Goal: Contribute content: Contribute content

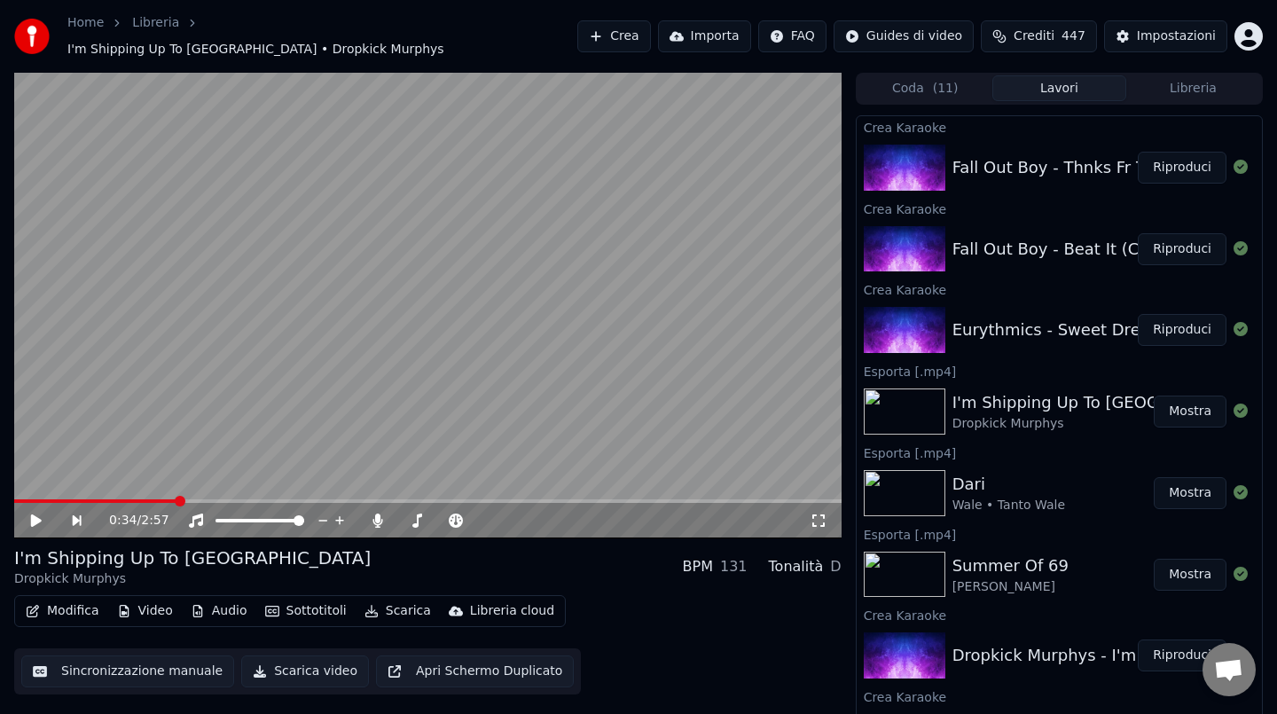
click at [1166, 325] on button "Riproduci" at bounding box center [1182, 330] width 89 height 32
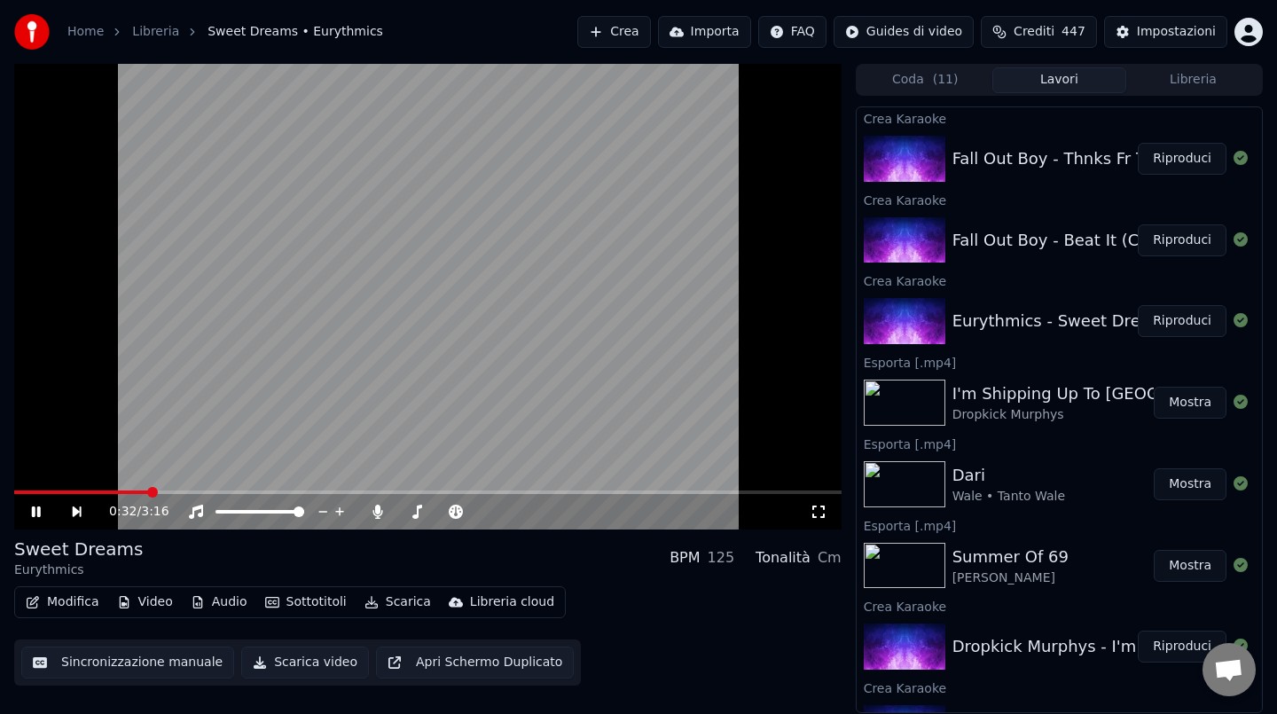
click at [149, 491] on span at bounding box center [428, 492] width 828 height 4
click at [349, 268] on video at bounding box center [428, 297] width 828 height 466
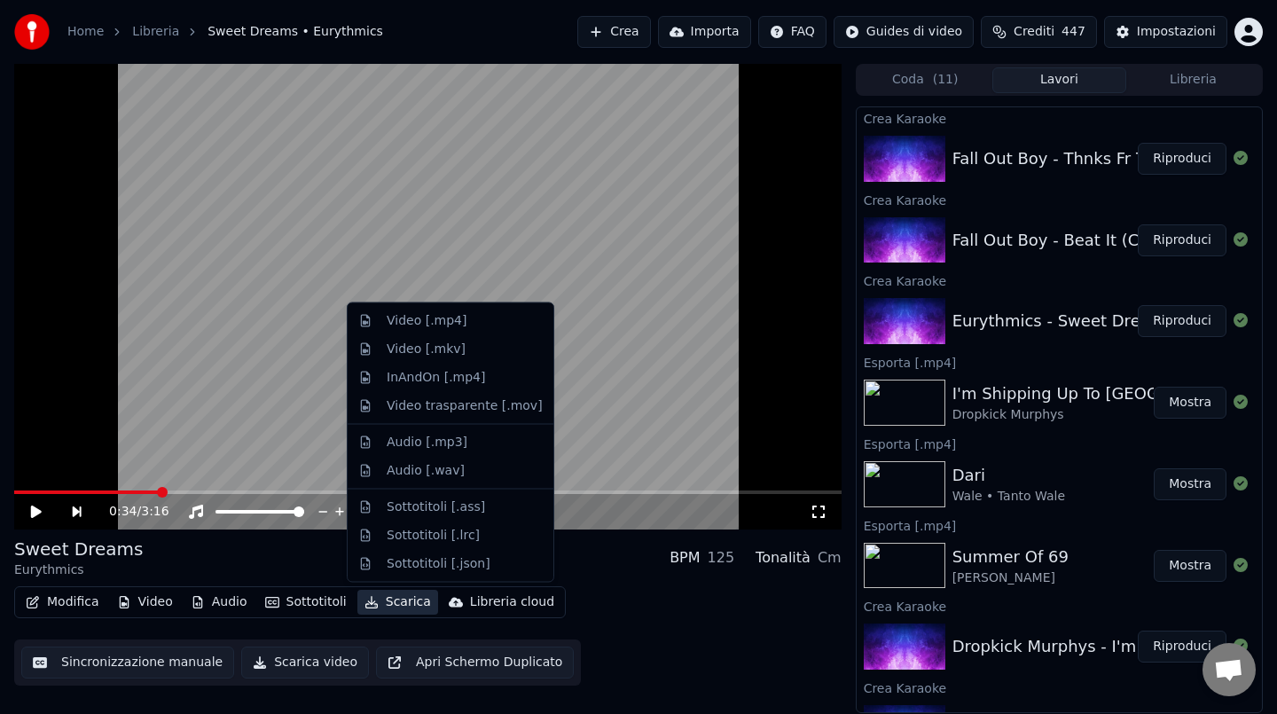
click at [405, 604] on button "Scarica" at bounding box center [397, 602] width 81 height 25
click at [422, 318] on div "Video [.mp4]" at bounding box center [427, 321] width 80 height 18
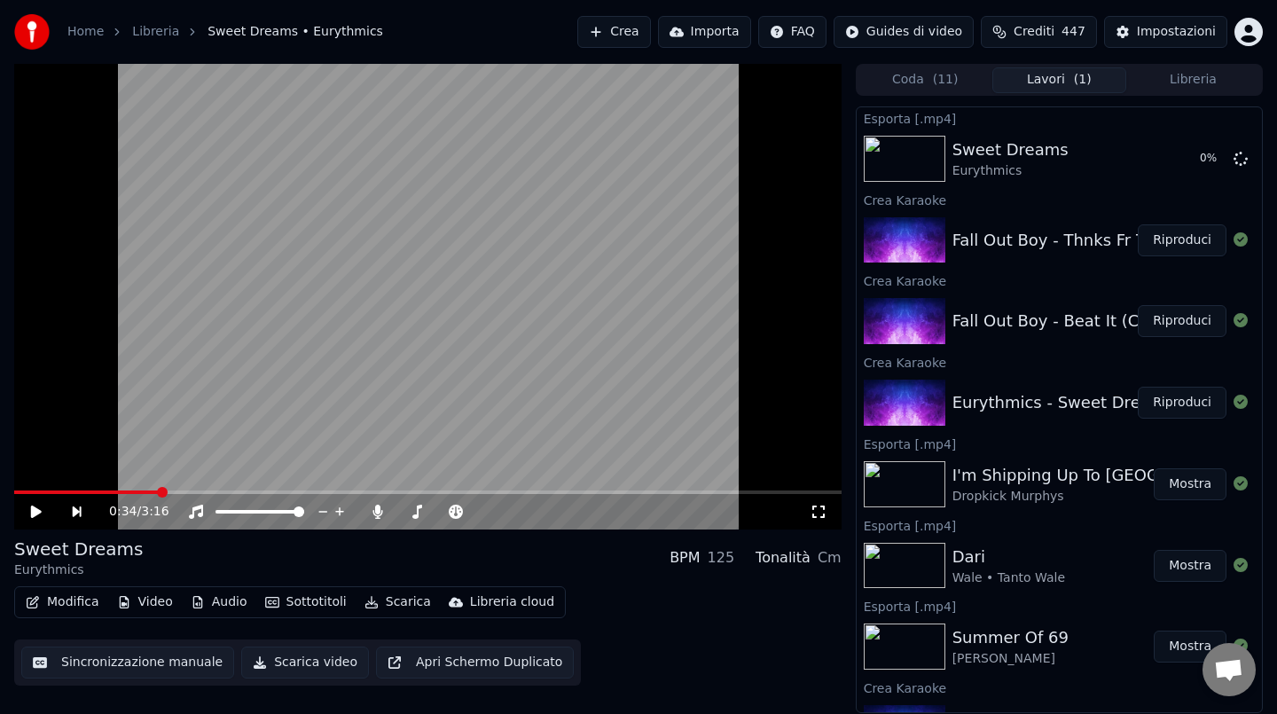
click at [1155, 323] on button "Riproduci" at bounding box center [1182, 321] width 89 height 32
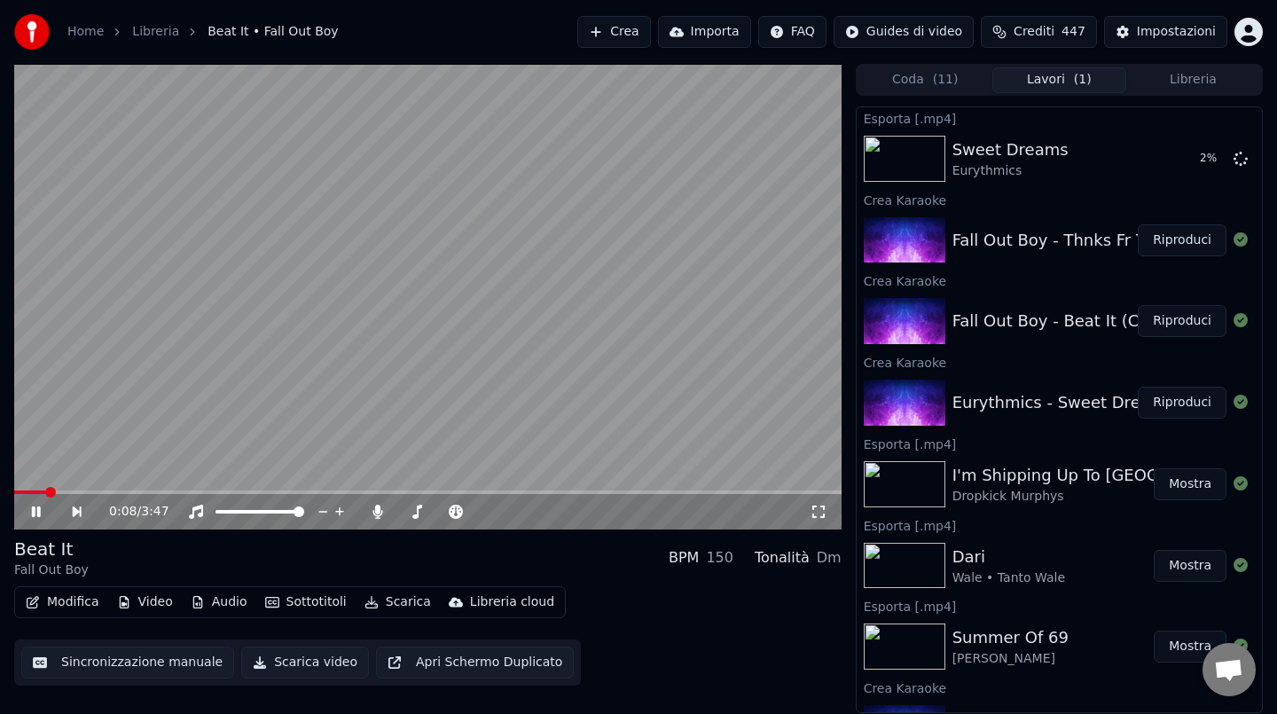
click at [140, 490] on span at bounding box center [428, 492] width 828 height 4
click at [324, 293] on video at bounding box center [428, 297] width 828 height 466
click at [384, 597] on button "Scarica" at bounding box center [397, 602] width 81 height 25
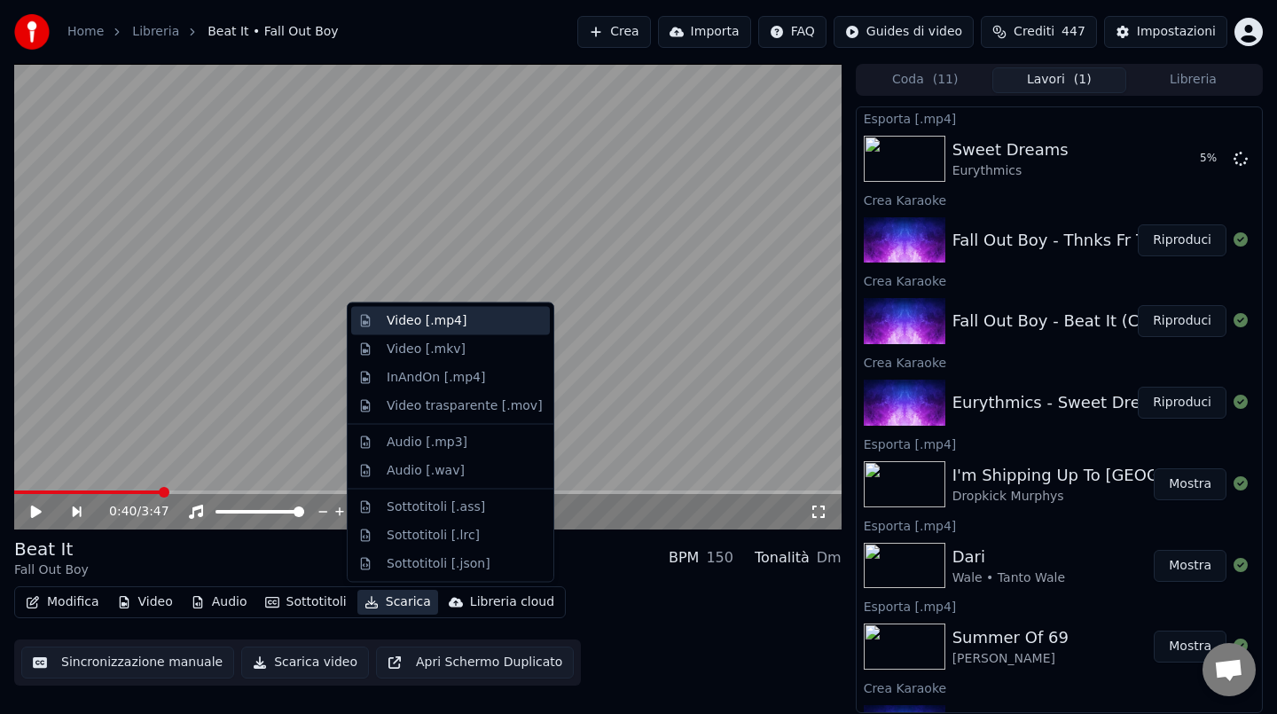
click at [446, 315] on div "Video [.mp4]" at bounding box center [427, 321] width 80 height 18
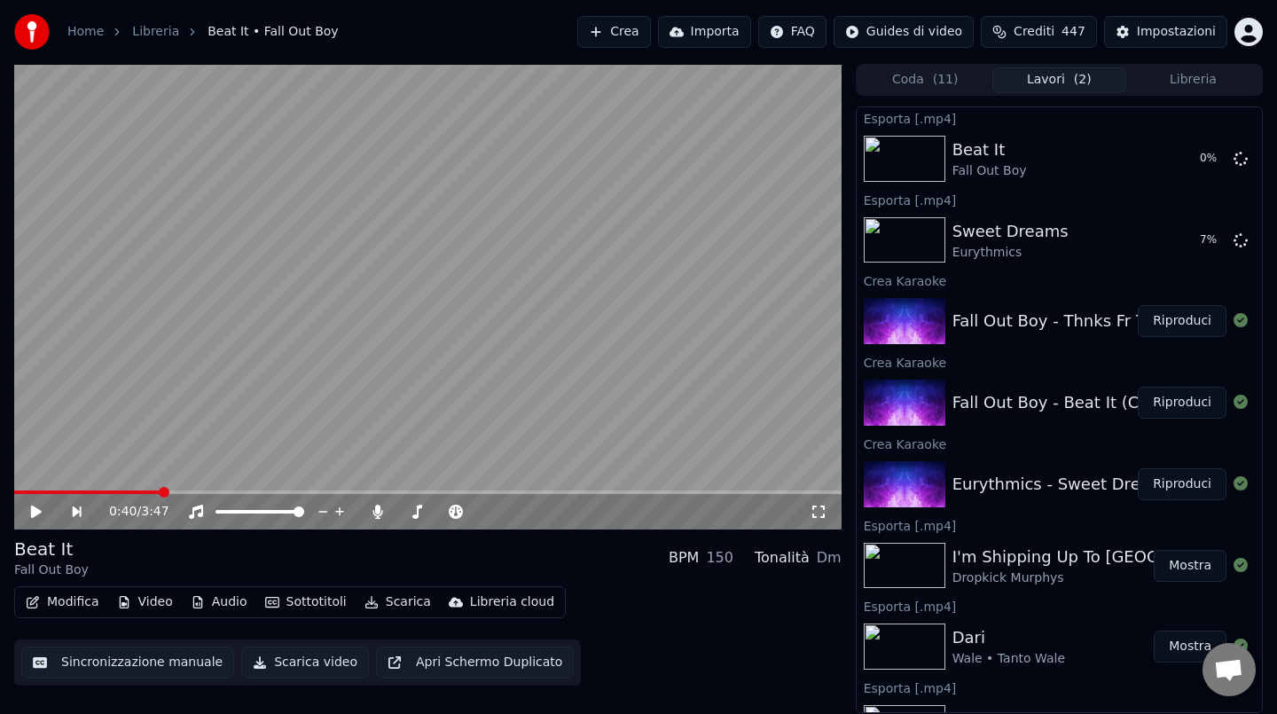
click at [1163, 324] on button "Riproduci" at bounding box center [1182, 321] width 89 height 32
click at [57, 493] on span at bounding box center [428, 492] width 828 height 4
click at [367, 236] on video at bounding box center [428, 297] width 828 height 466
click at [393, 600] on button "Scarica" at bounding box center [397, 602] width 81 height 25
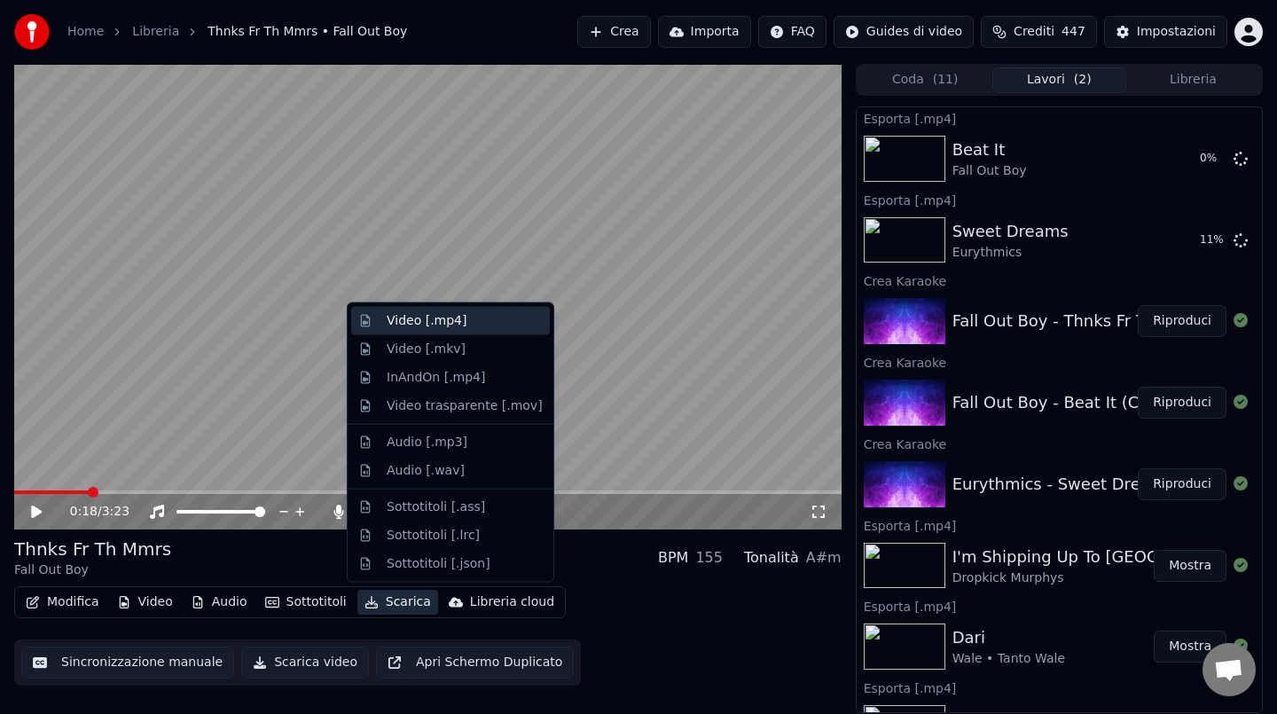
click at [440, 312] on div "Video [.mp4]" at bounding box center [427, 321] width 80 height 18
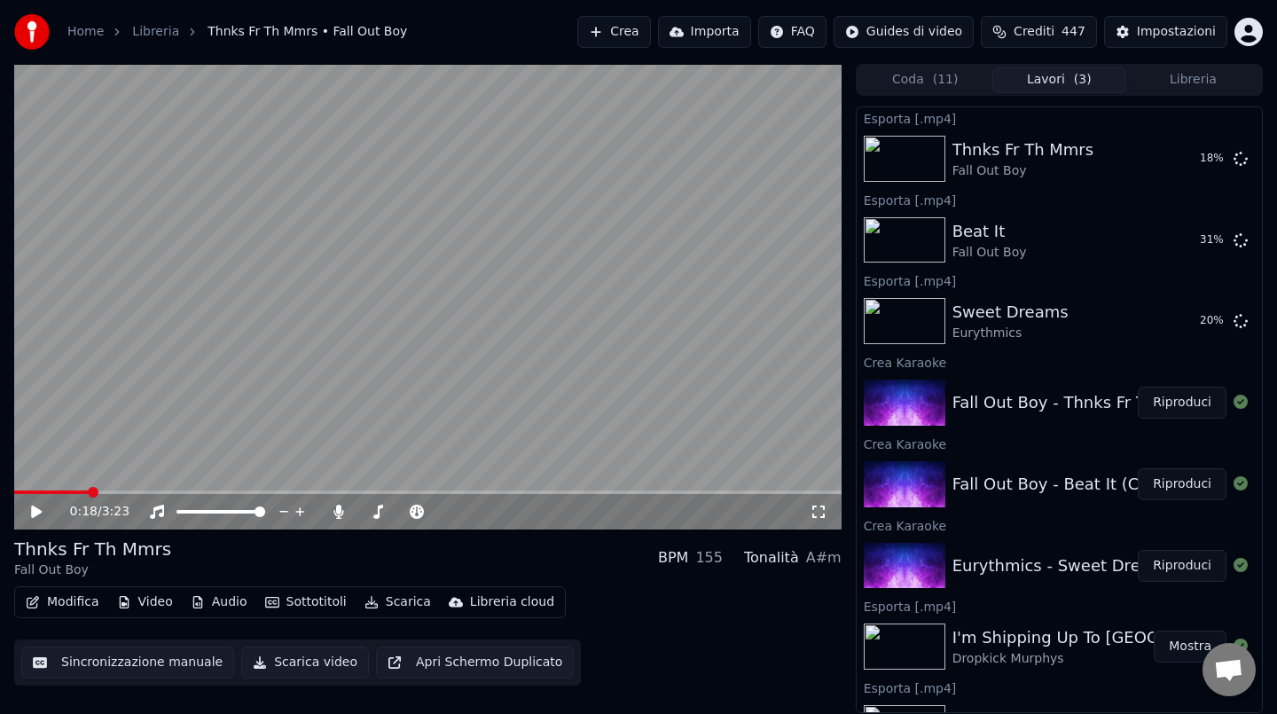
click at [639, 34] on button "Crea" at bounding box center [613, 32] width 73 height 32
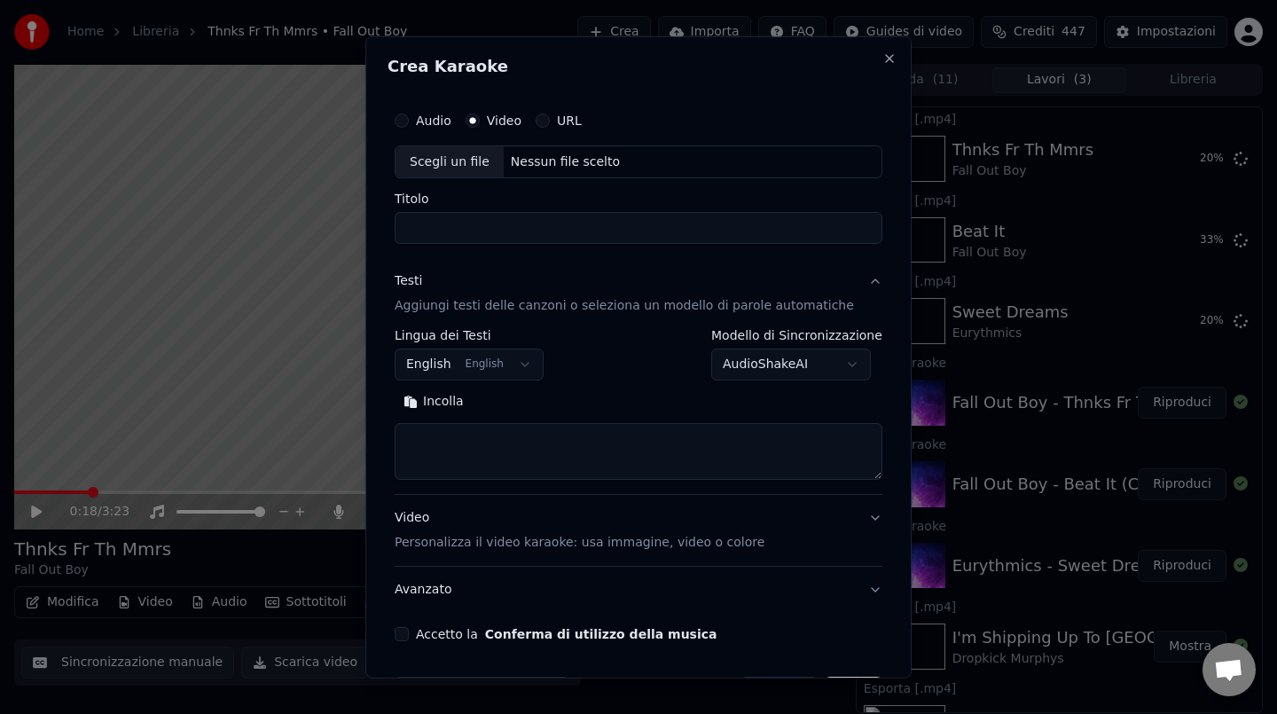
click at [578, 164] on div "Nessun file scelto" at bounding box center [565, 162] width 123 height 18
type input "**********"
drag, startPoint x: 464, startPoint y: 233, endPoint x: 400, endPoint y: 230, distance: 64.0
click at [402, 229] on div "**********" at bounding box center [639, 371] width 502 height 553
click at [459, 403] on button "Incolla" at bounding box center [434, 402] width 78 height 28
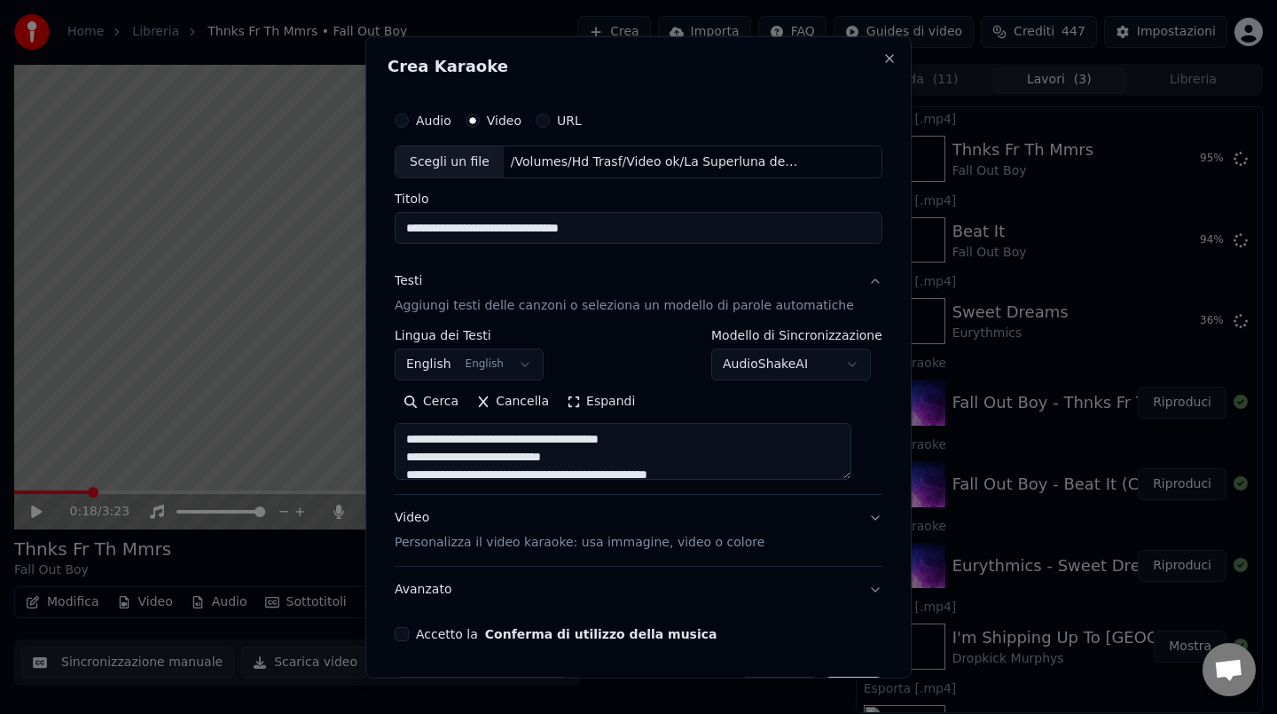
click at [418, 458] on textarea "**********" at bounding box center [623, 451] width 457 height 57
type textarea "**********"
click at [409, 637] on button "Accetto la Conferma di utilizzo della musica" at bounding box center [402, 634] width 14 height 14
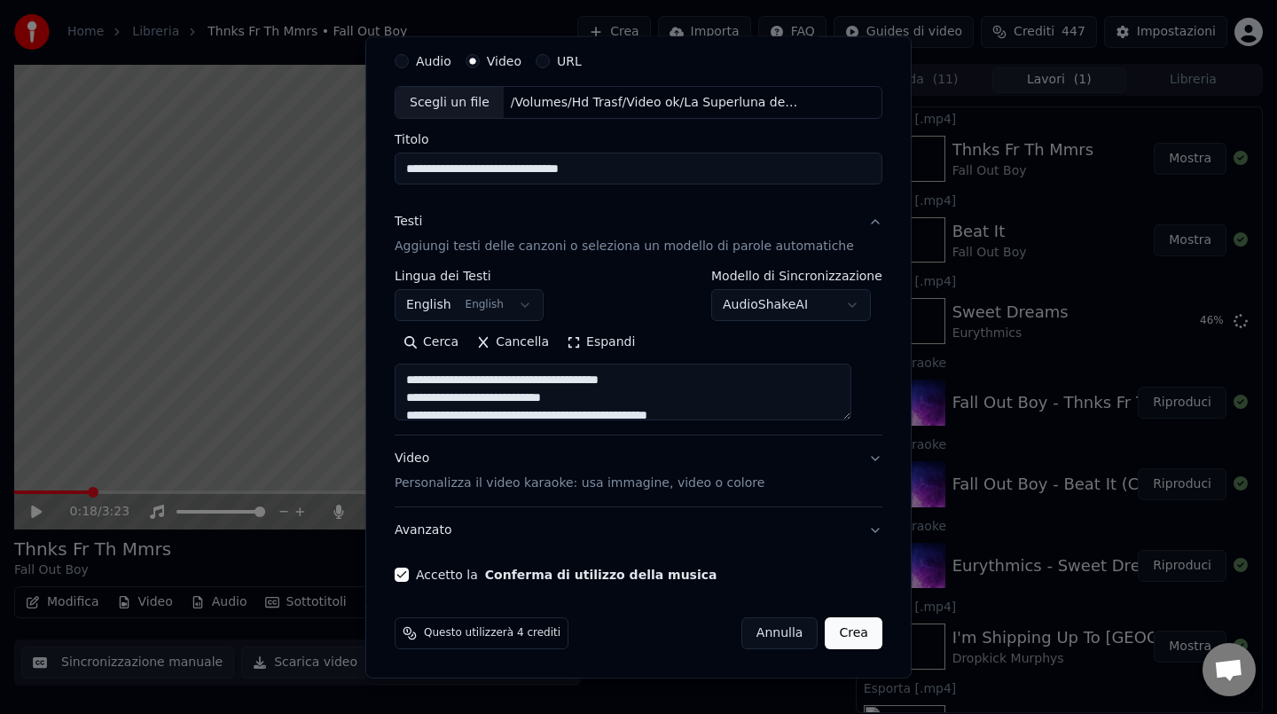
click at [838, 642] on button "Crea" at bounding box center [854, 633] width 57 height 32
select select "**"
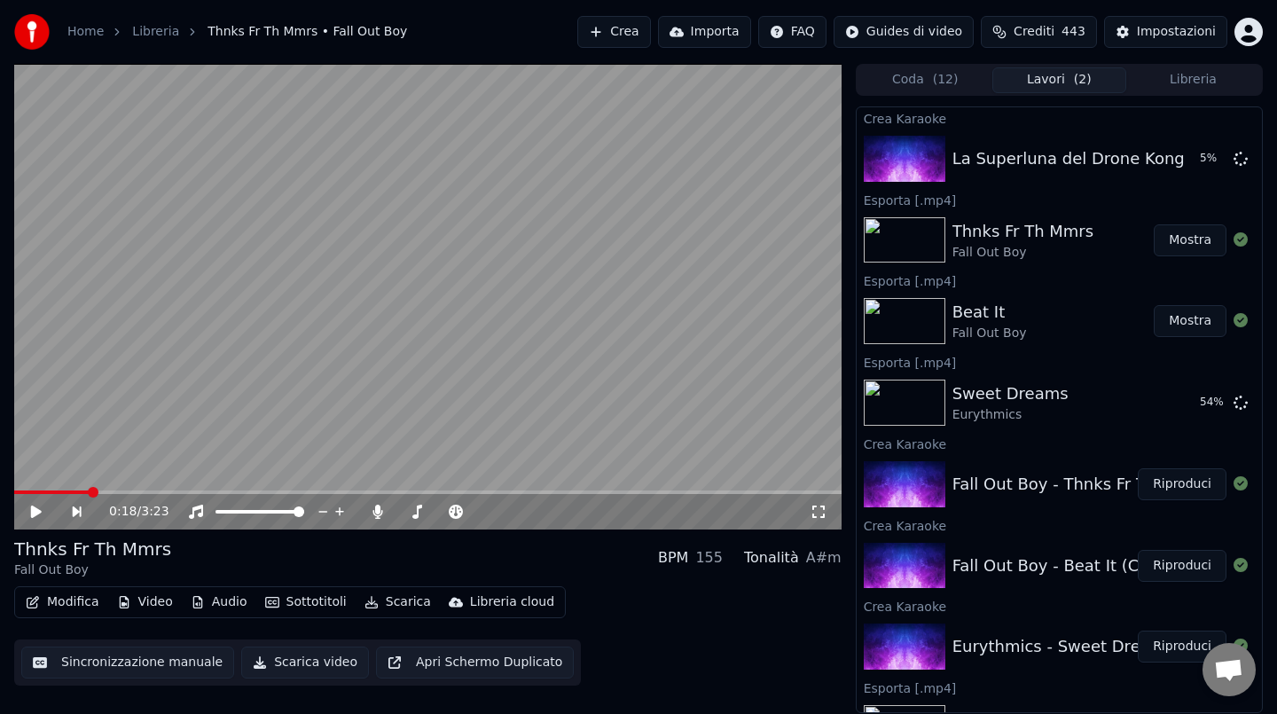
click at [617, 31] on button "Crea" at bounding box center [613, 32] width 73 height 32
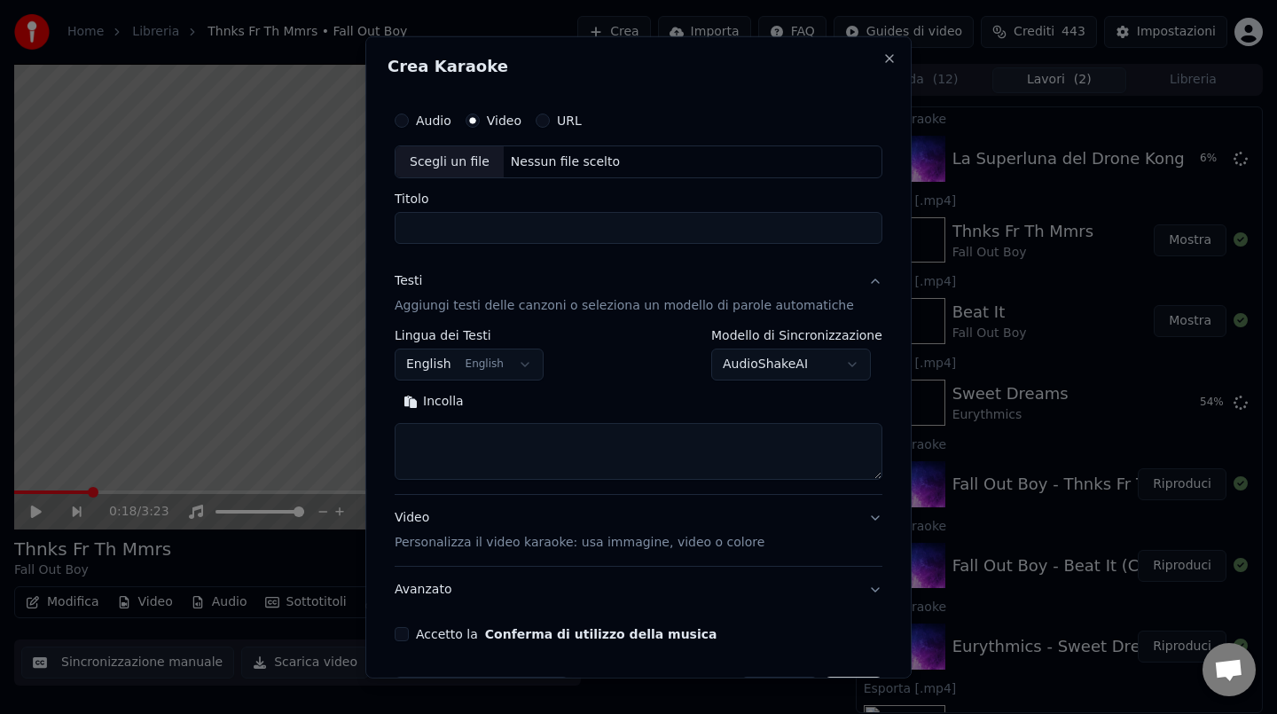
click at [602, 162] on div "Nessun file scelto" at bounding box center [565, 162] width 123 height 18
type input "**********"
click at [451, 401] on button "Incolla" at bounding box center [434, 402] width 78 height 28
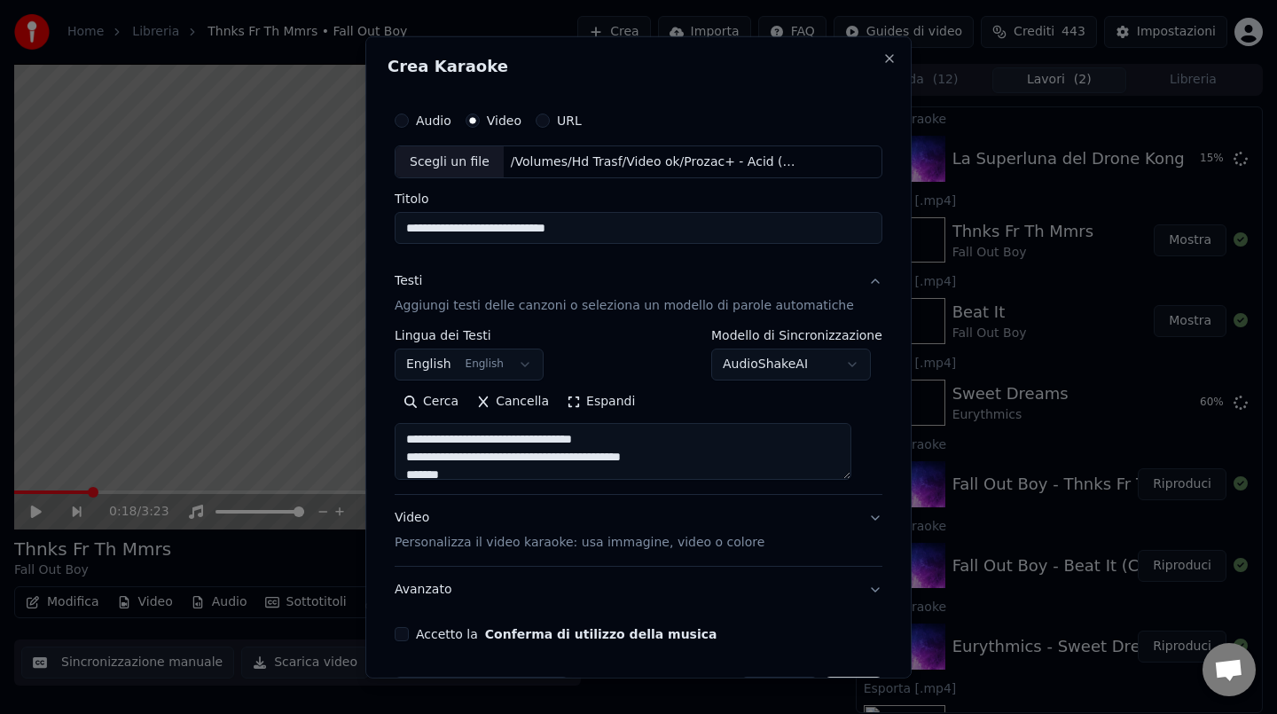
click at [412, 435] on textarea at bounding box center [623, 451] width 457 height 57
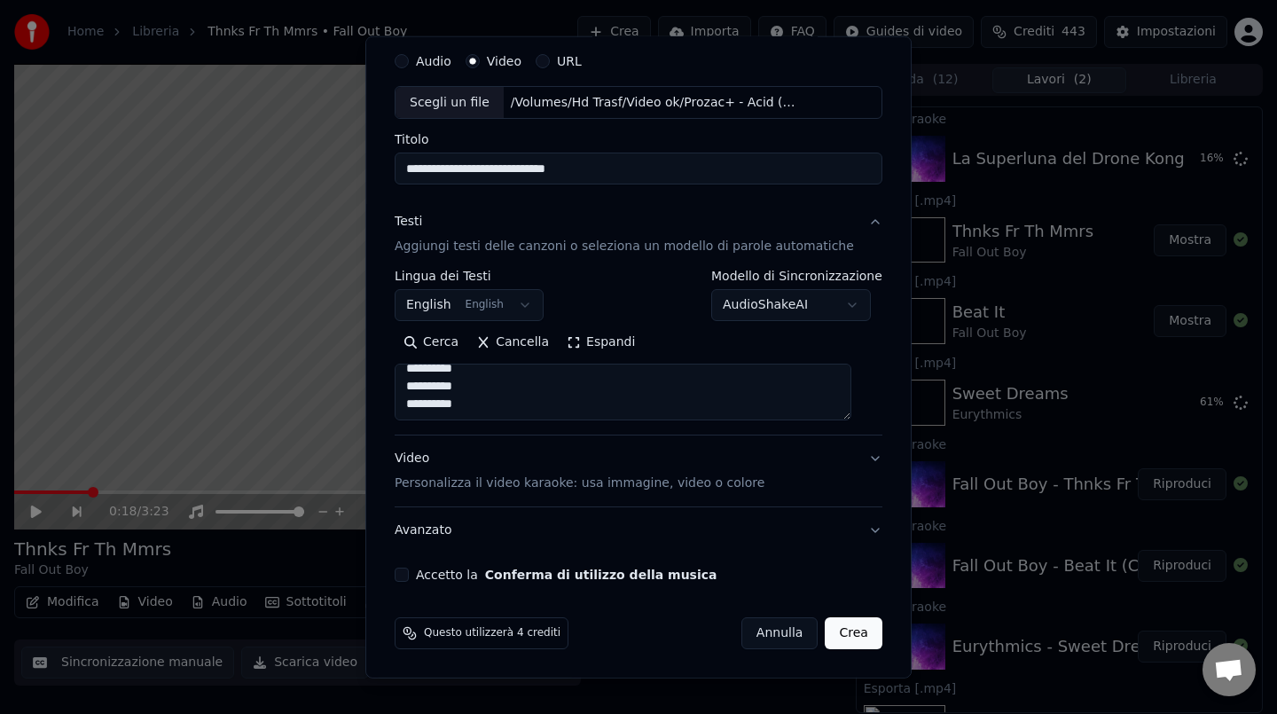
type textarea "**********"
click at [409, 579] on button "Accetto la Conferma di utilizzo della musica" at bounding box center [402, 575] width 14 height 14
click at [836, 632] on button "Crea" at bounding box center [854, 633] width 57 height 32
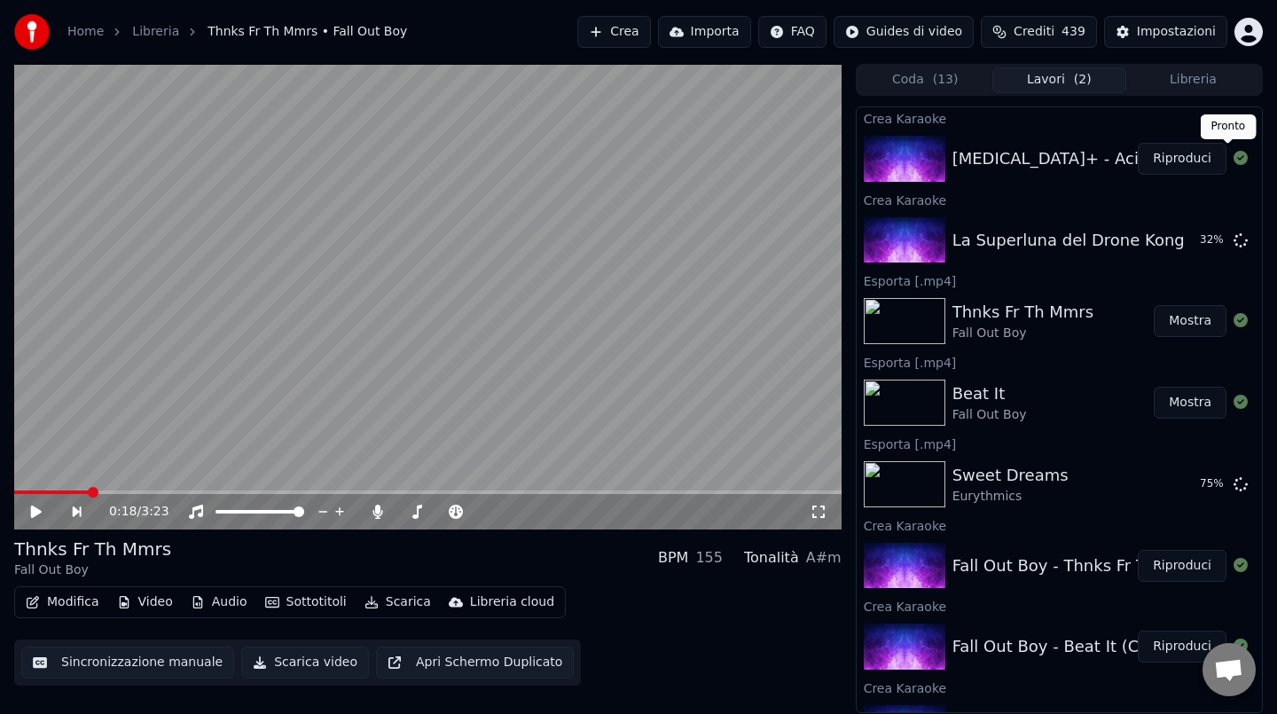
click at [1181, 162] on button "Riproduci" at bounding box center [1182, 159] width 89 height 32
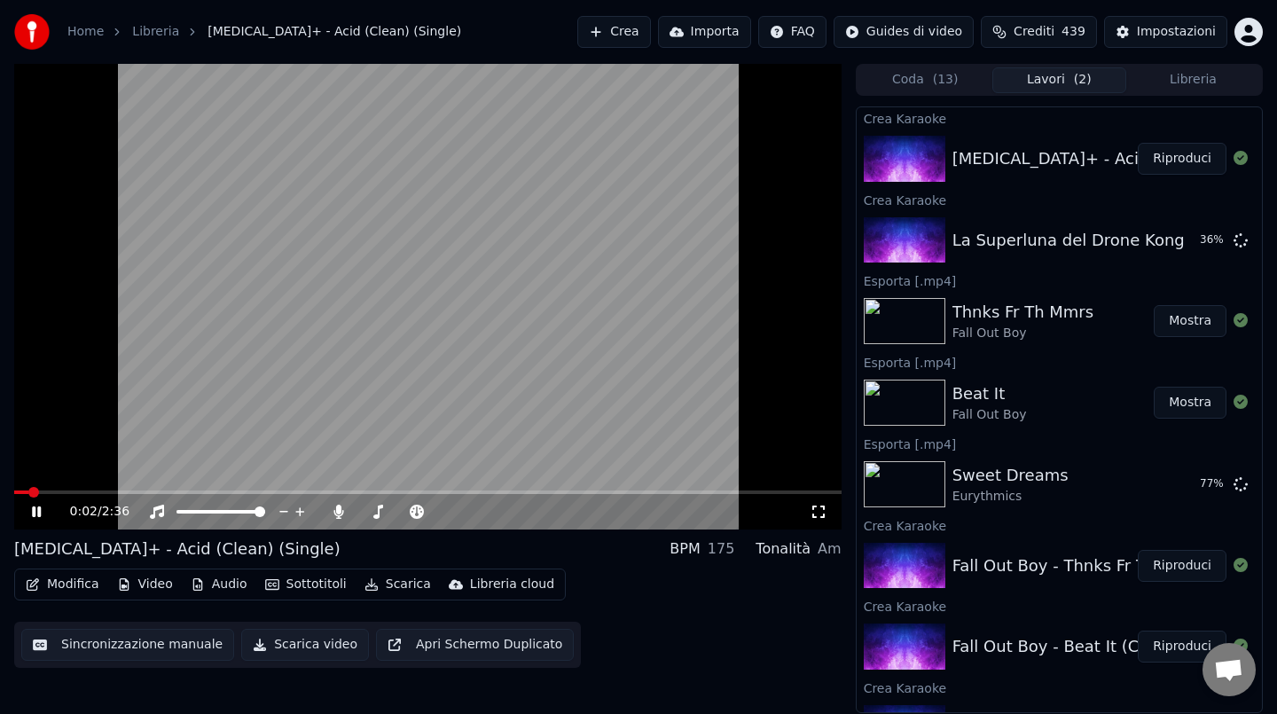
click at [286, 374] on video at bounding box center [428, 297] width 828 height 466
click at [381, 585] on button "Scarica" at bounding box center [397, 584] width 81 height 25
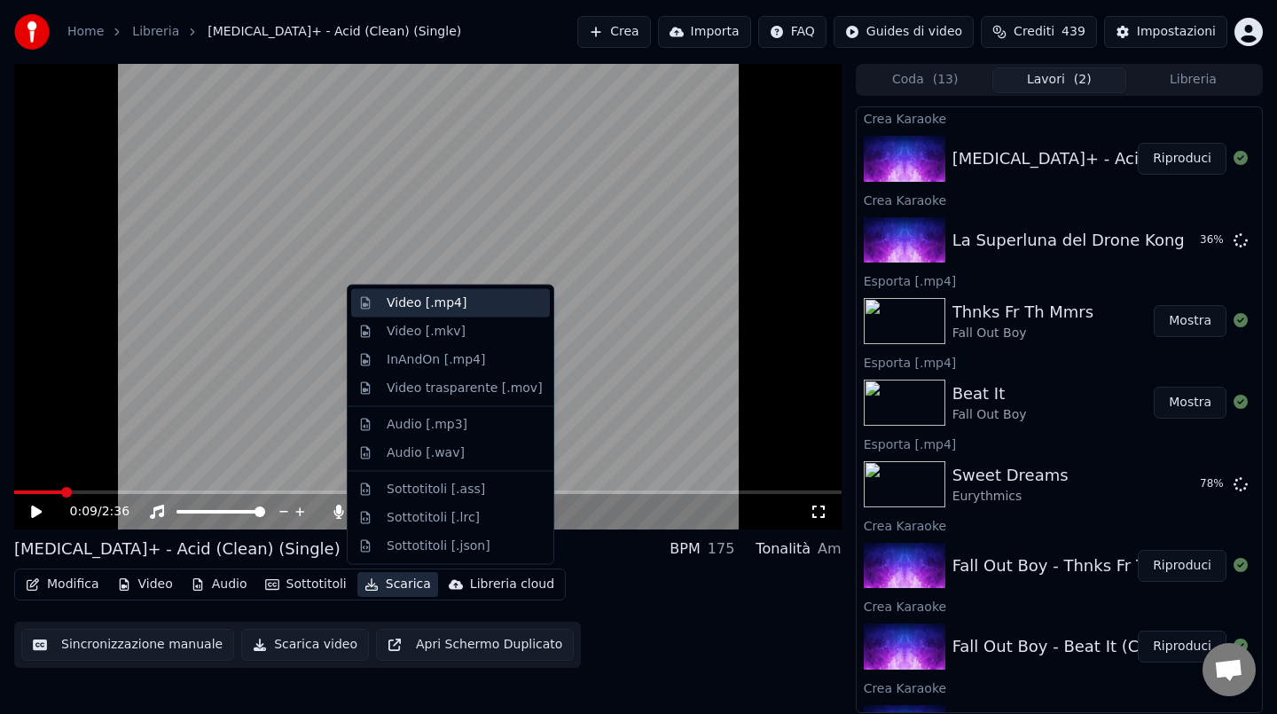
click at [416, 313] on div "Video [.mp4]" at bounding box center [450, 303] width 199 height 28
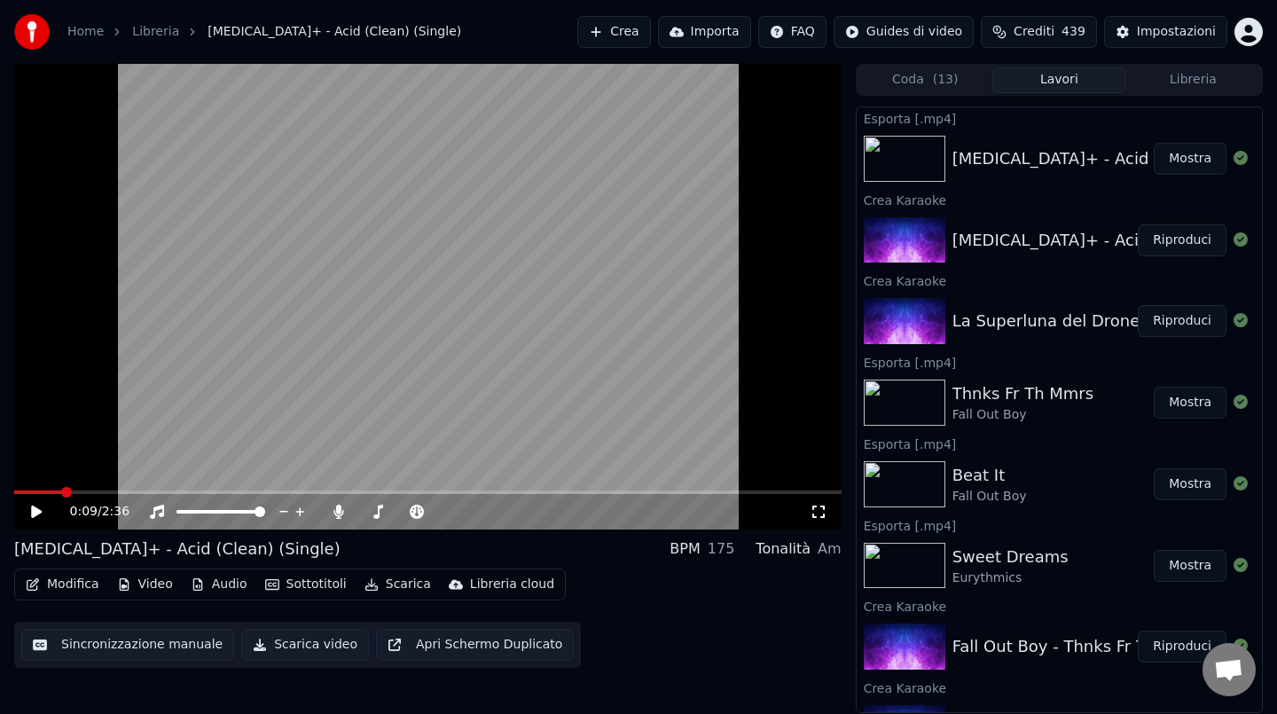
click at [1179, 328] on button "Riproduci" at bounding box center [1182, 321] width 89 height 32
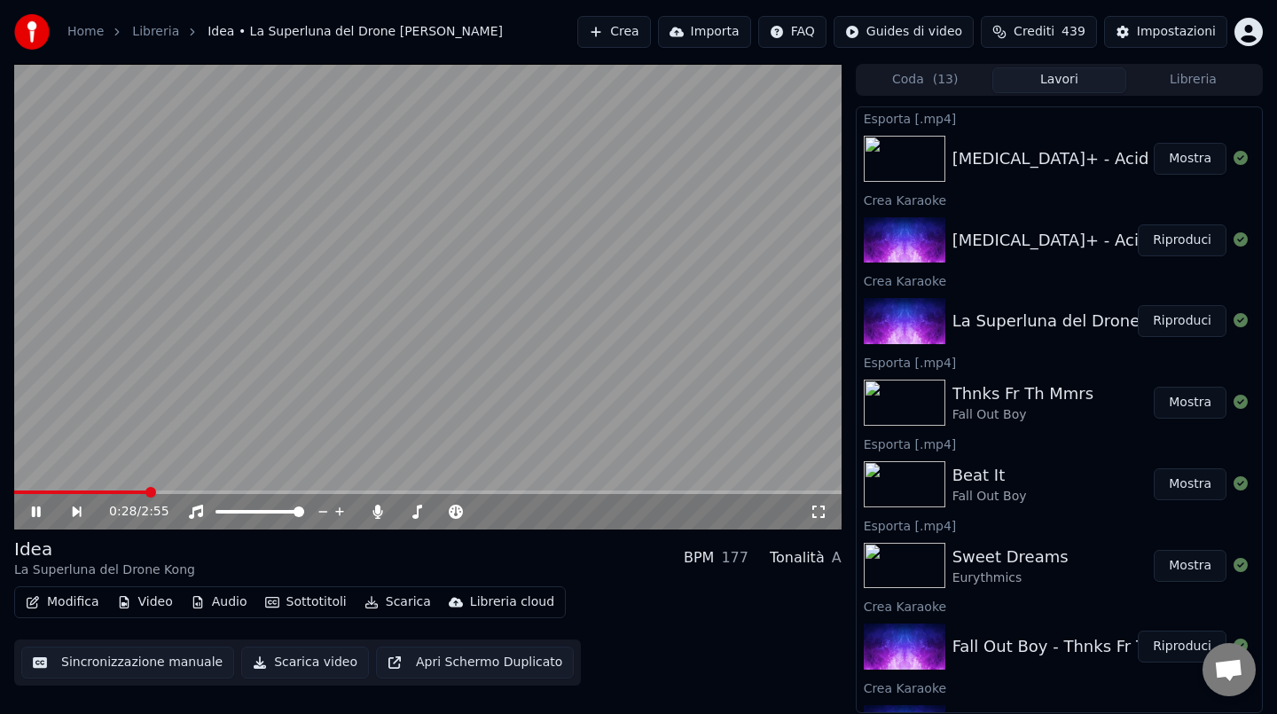
click at [329, 328] on video at bounding box center [428, 297] width 828 height 466
click at [380, 603] on button "Scarica" at bounding box center [397, 602] width 81 height 25
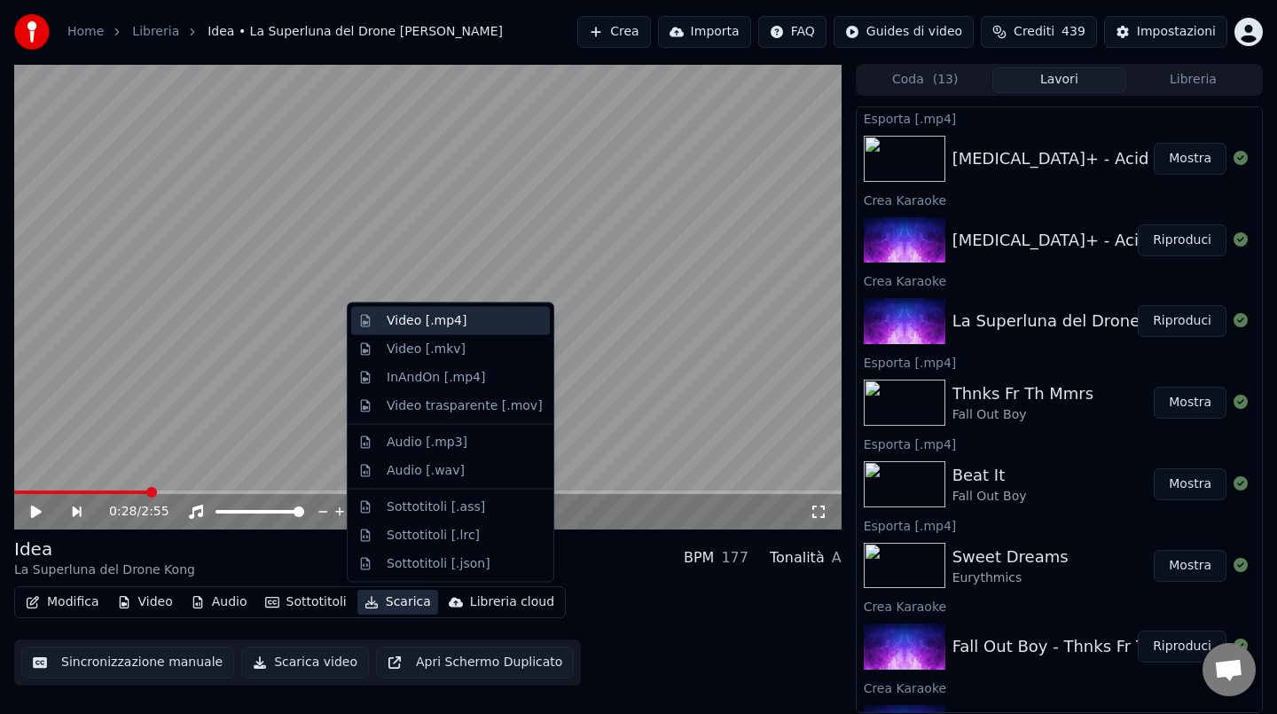
click at [431, 326] on div "Video [.mp4]" at bounding box center [427, 321] width 80 height 18
